Goal: Information Seeking & Learning: Check status

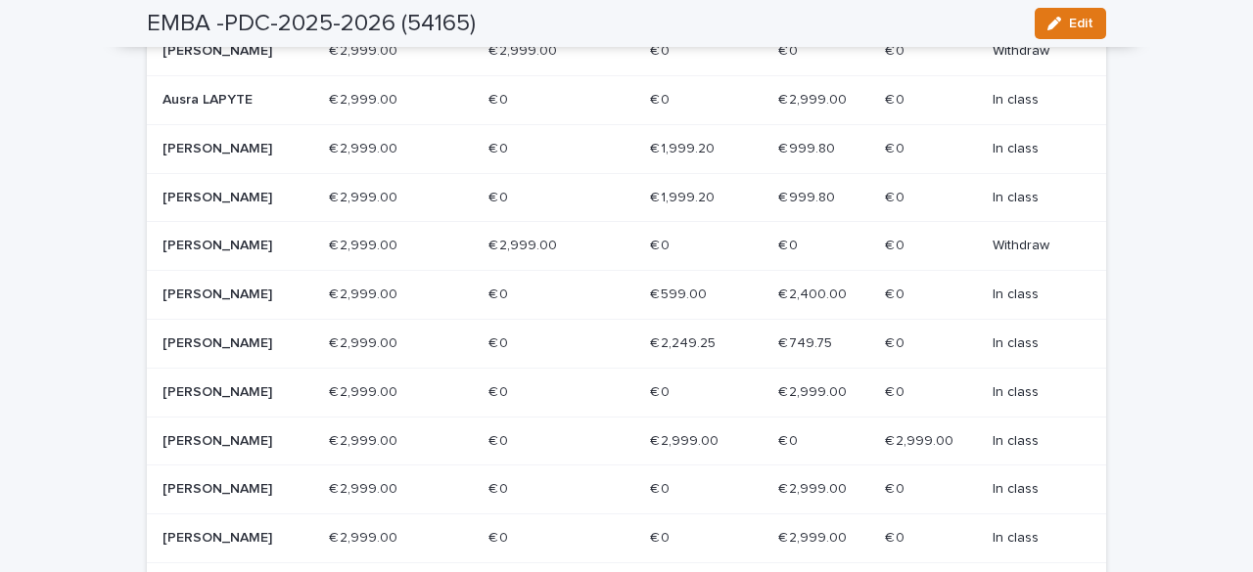
scroll to position [930, 0]
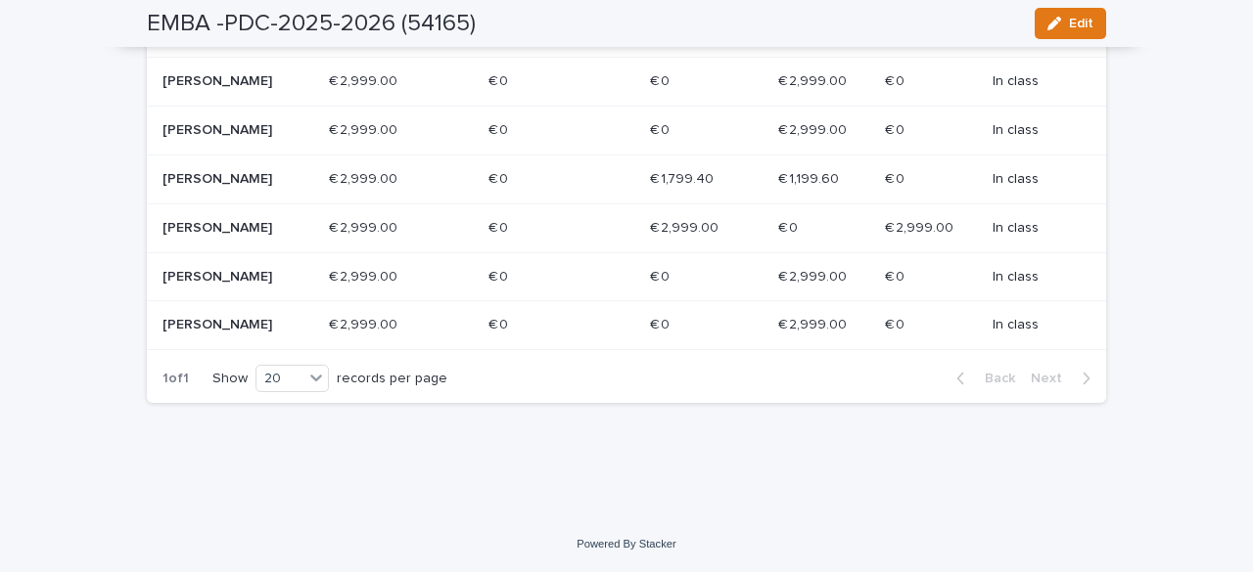
click at [233, 223] on p "Nicolas DE MOT" at bounding box center [232, 228] width 140 height 17
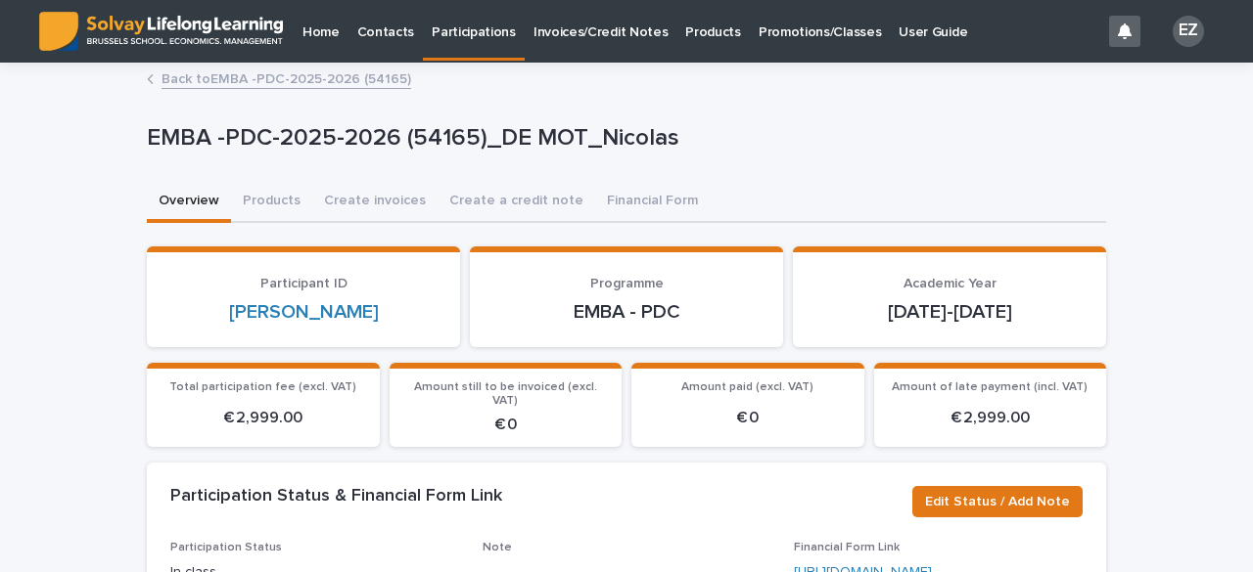
click at [321, 78] on link "Back to EMBA -PDC-2025-2026 (54165)" at bounding box center [286, 78] width 250 height 23
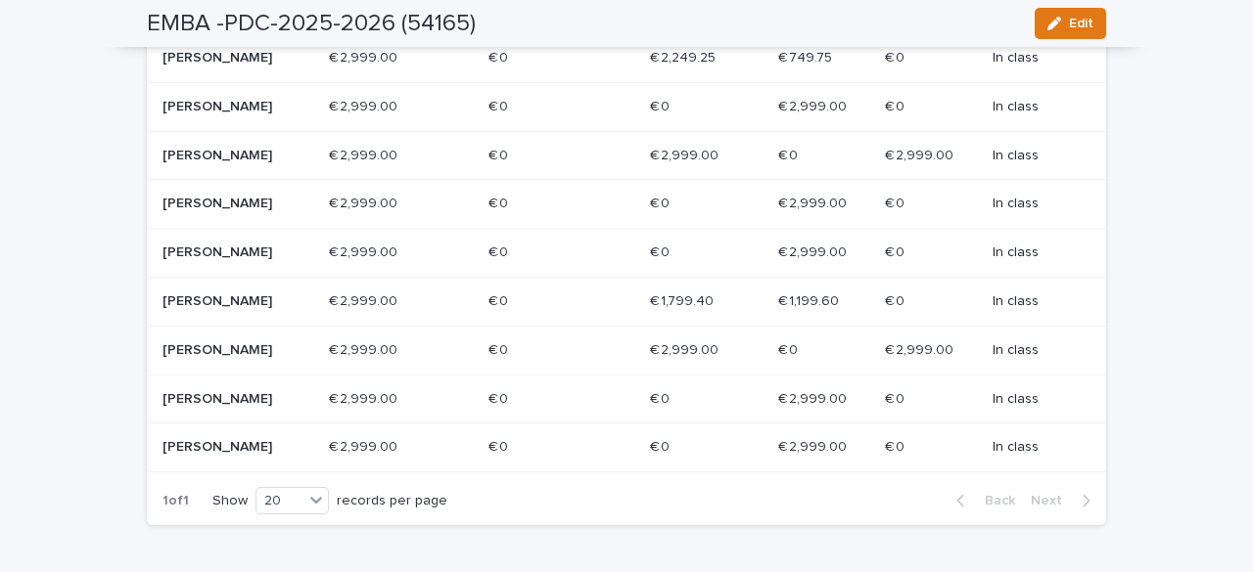
scroll to position [832, 0]
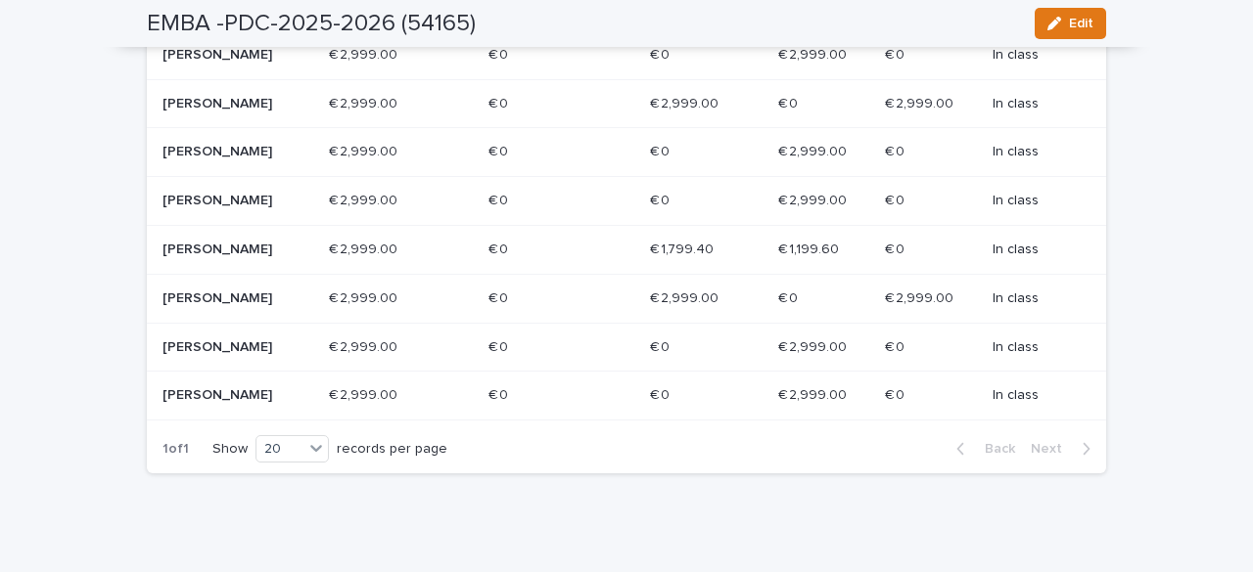
click at [260, 404] on p "Riccardo BUA" at bounding box center [232, 396] width 140 height 17
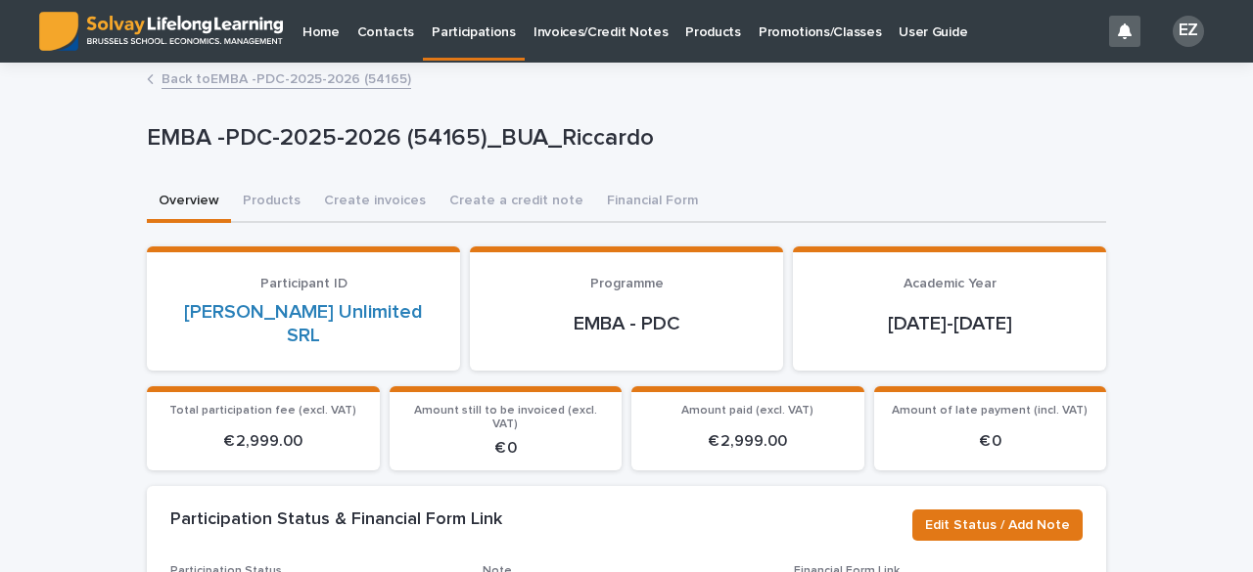
click at [319, 79] on link "Back to EMBA -PDC-2025-2026 (54165)" at bounding box center [286, 78] width 250 height 23
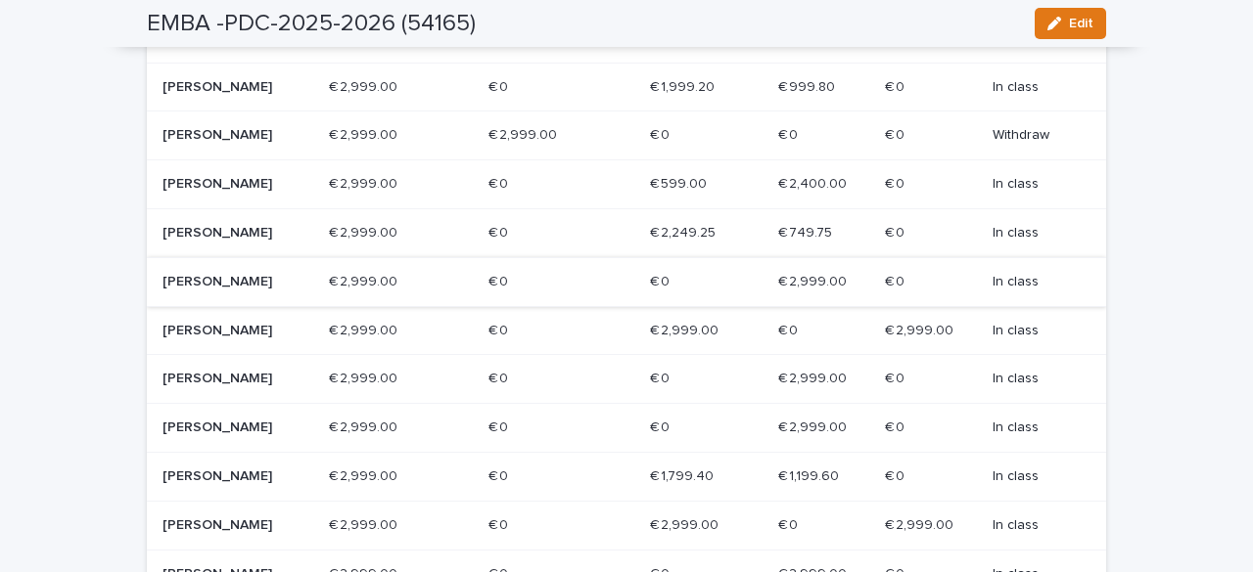
scroll to position [630, 0]
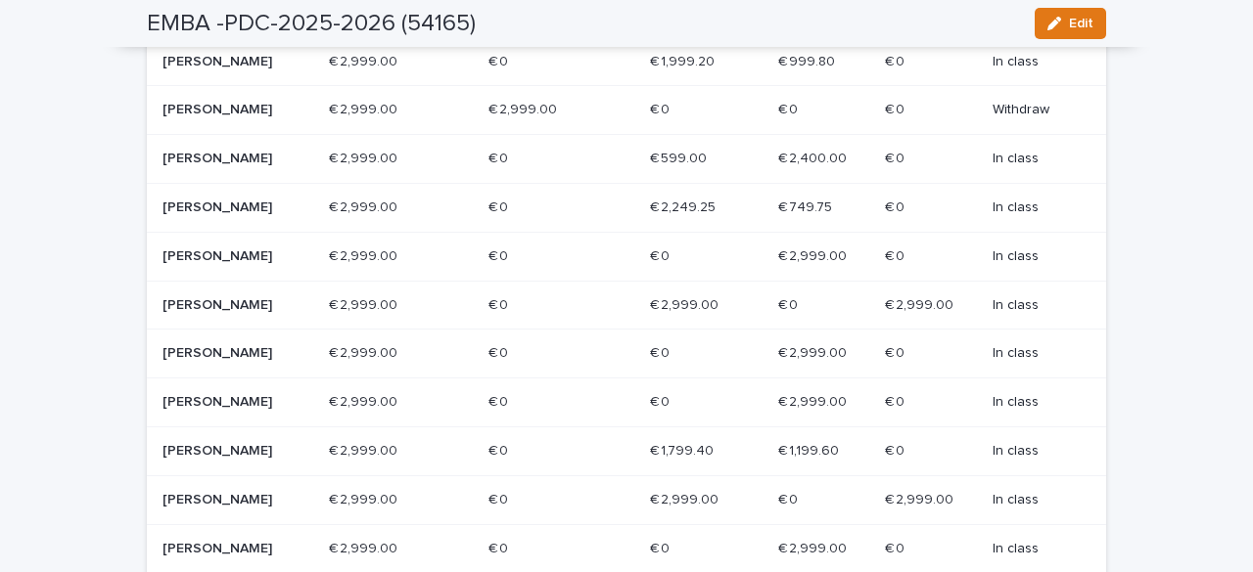
click at [197, 314] on p "Géraldine YUNG" at bounding box center [232, 305] width 140 height 17
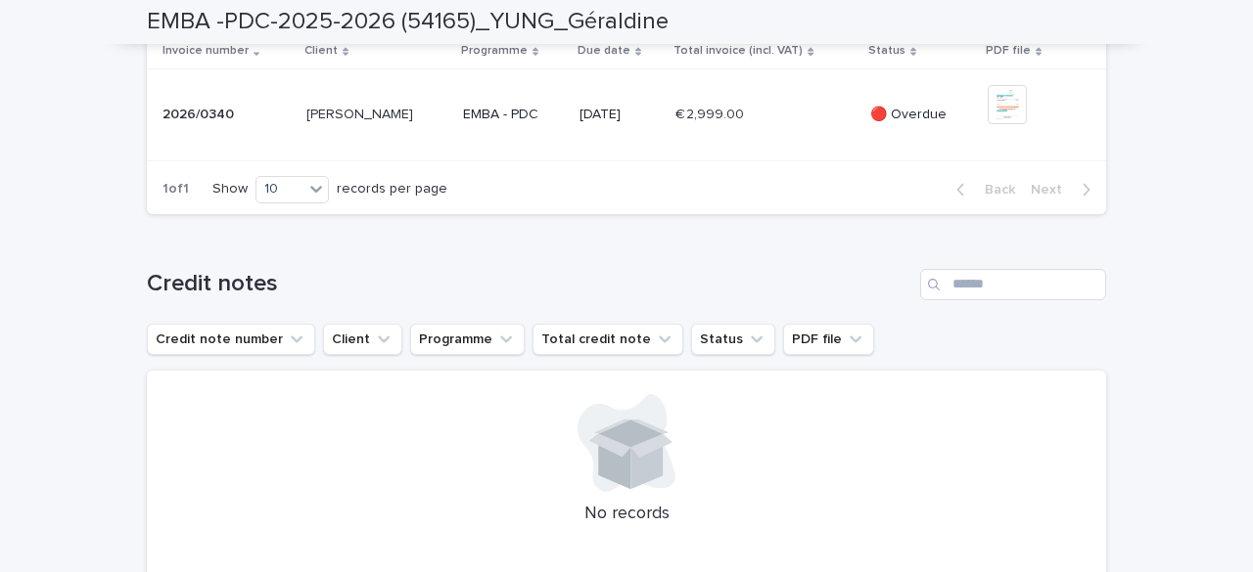
scroll to position [763, 0]
